Goal: Information Seeking & Learning: Learn about a topic

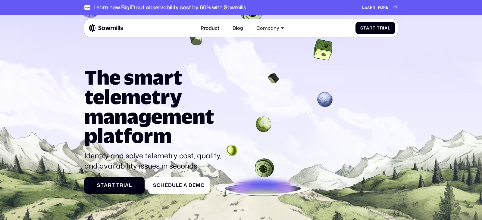
click at [143, 119] on h1 "The smart telemetry management platform" at bounding box center [154, 106] width 140 height 78
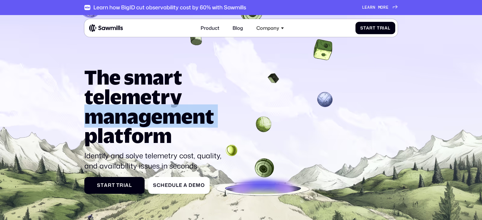
click at [143, 119] on h1 "The smart telemetry management platform" at bounding box center [154, 106] width 140 height 78
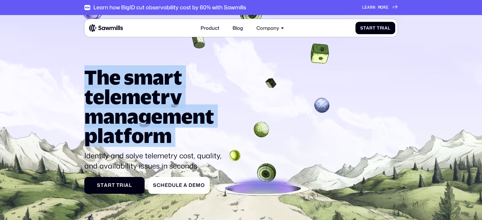
click at [143, 119] on h1 "The smart telemetry management platform" at bounding box center [154, 106] width 140 height 78
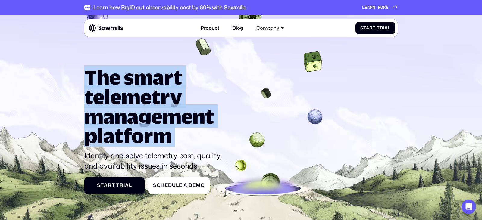
click at [150, 125] on h1 "The smart telemetry management platform" at bounding box center [154, 106] width 140 height 78
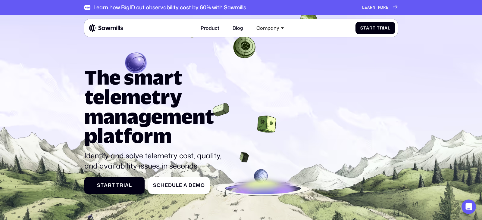
click at [269, 118] on div "The smart telemetry management platform Identify and solve telemetry cost, qual…" at bounding box center [240, 130] width 313 height 126
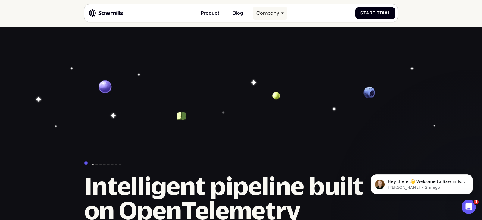
scroll to position [1570, 0]
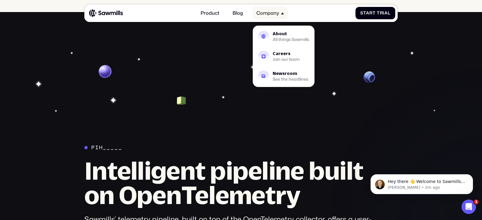
click at [278, 15] on div "Company" at bounding box center [267, 13] width 23 height 6
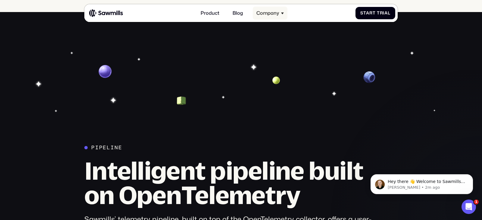
click at [278, 15] on div "Company" at bounding box center [267, 13] width 23 height 6
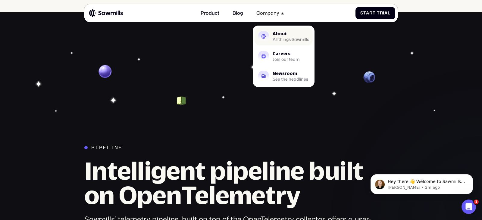
click at [278, 36] on div "About All things Sawmills" at bounding box center [290, 37] width 36 height 10
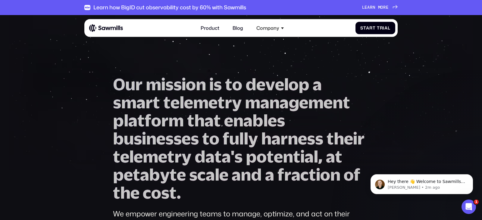
click at [82, 89] on section "O u r m i s s i o n i s t o d e v e l o p a s m a r t t e l e m e t r y m a n a…" at bounding box center [241, 180] width 482 height 331
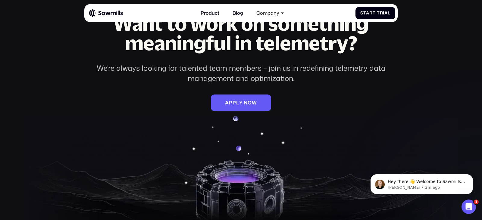
scroll to position [916, 0]
click at [107, 115] on section "Want to work on something meaningful in telemetry? We're always looking for tal…" at bounding box center [241, 117] width 482 height 278
click at [164, 97] on div "Want to work on something meaningful in telemetry? We're always looking for tal…" at bounding box center [240, 63] width 313 height 98
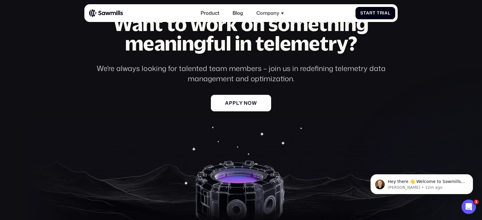
click at [245, 101] on span "n" at bounding box center [245, 103] width 4 height 6
